Goal: Task Accomplishment & Management: Use online tool/utility

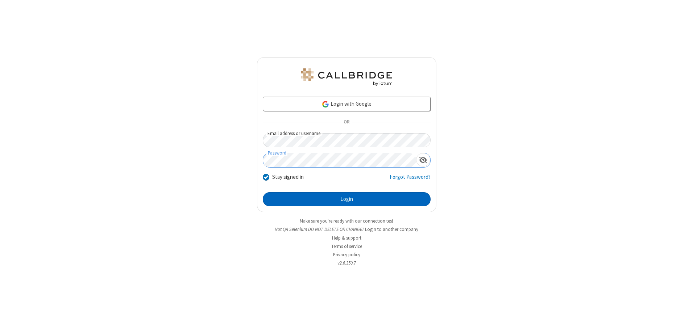
click at [346, 199] on button "Login" at bounding box center [347, 199] width 168 height 14
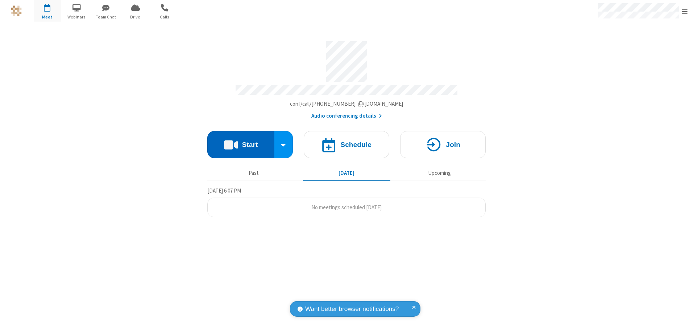
click at [241, 142] on button "Start" at bounding box center [240, 144] width 67 height 27
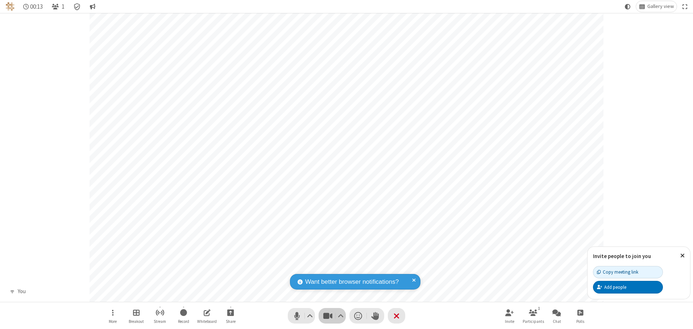
click at [328, 316] on span "Stop video (Alt+V)" at bounding box center [327, 316] width 11 height 11
click at [328, 316] on span "Start video (Alt+V)" at bounding box center [327, 316] width 11 height 11
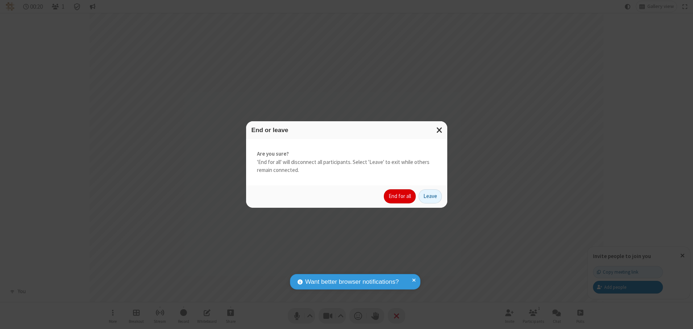
click at [400, 196] on button "End for all" at bounding box center [400, 196] width 32 height 14
